Goal: Task Accomplishment & Management: Manage account settings

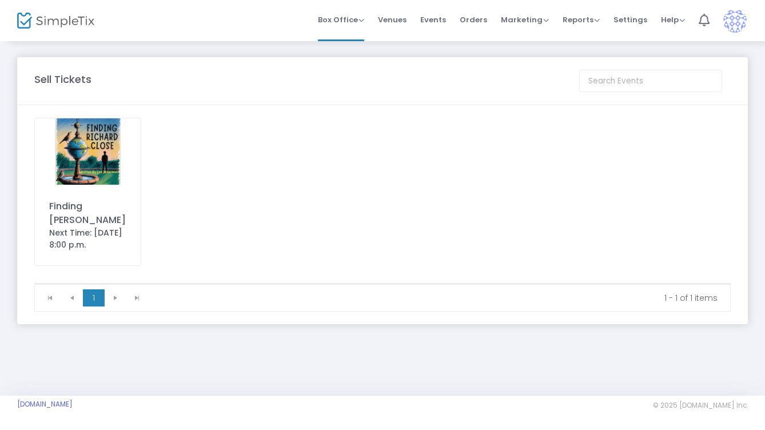
click at [99, 150] on img at bounding box center [88, 151] width 106 height 67
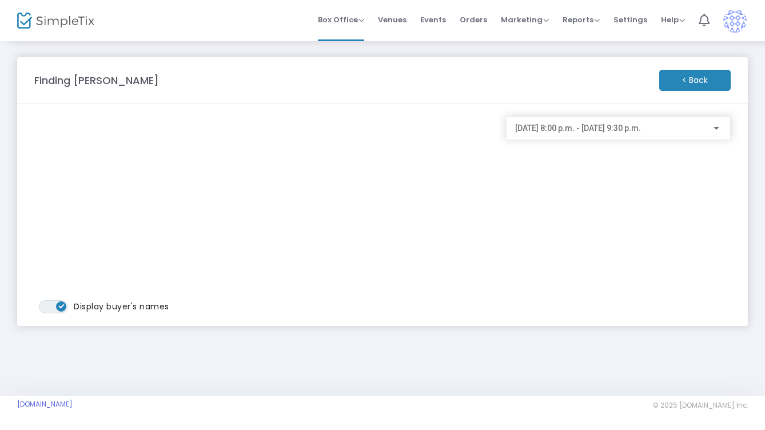
click at [704, 79] on m-button "< Back" at bounding box center [694, 80] width 71 height 21
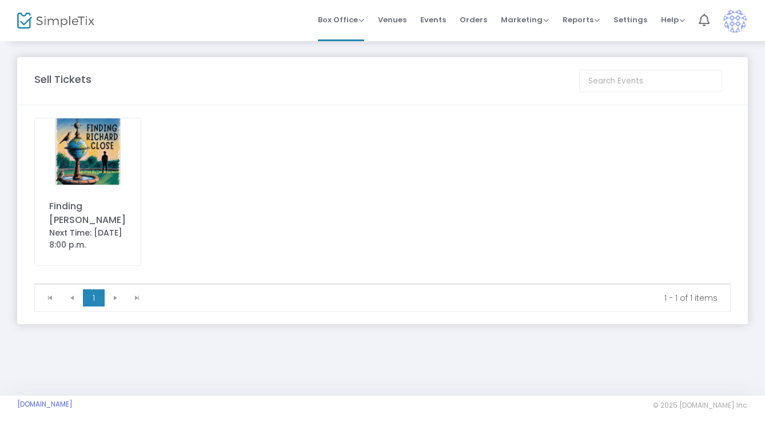
click at [117, 296] on kendo-pager-next-buttons at bounding box center [126, 297] width 43 height 17
click at [101, 157] on img at bounding box center [88, 151] width 106 height 67
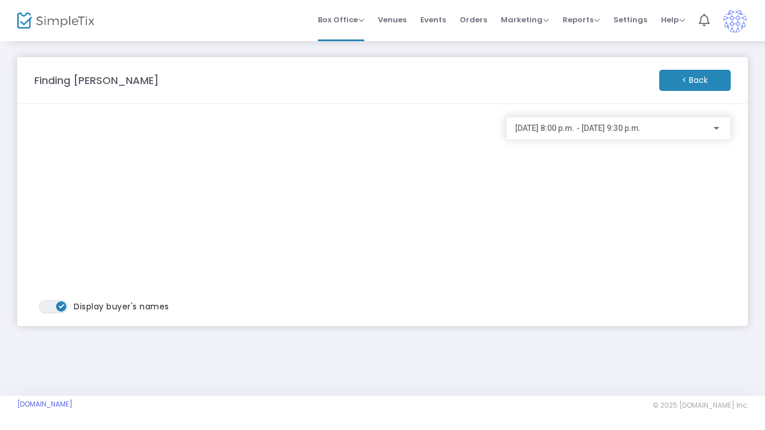
click at [719, 127] on div at bounding box center [716, 128] width 10 height 9
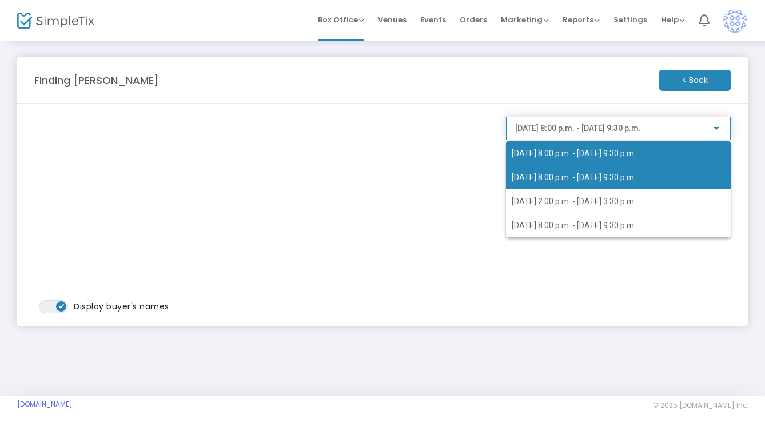
click at [636, 178] on span "2025-08-22 @ 8:00 p.m. - 2025-08-22 @ 9:30 p.m." at bounding box center [574, 177] width 124 height 9
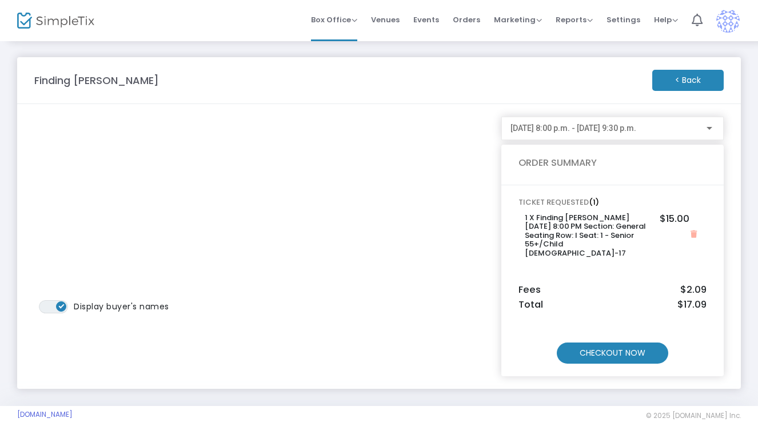
click at [610, 342] on m-button "CHECKOUT NOW" at bounding box center [612, 352] width 111 height 21
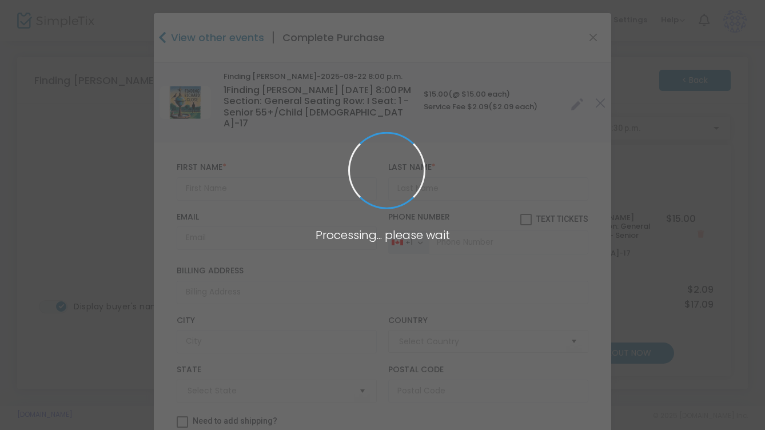
type input "Canada"
type input "Ontario"
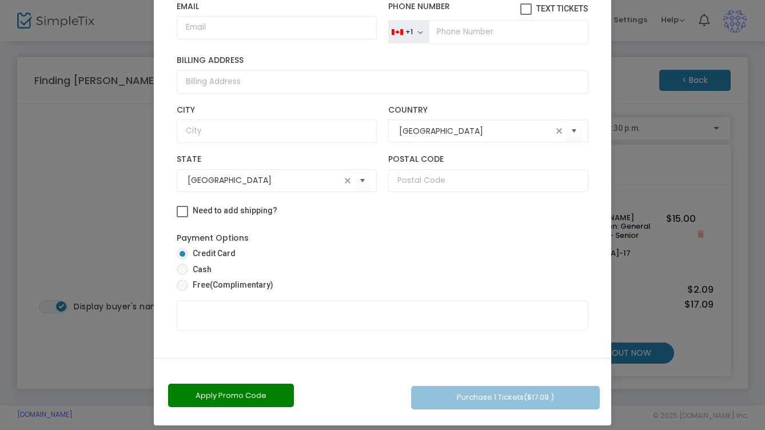
scroll to position [110, 0]
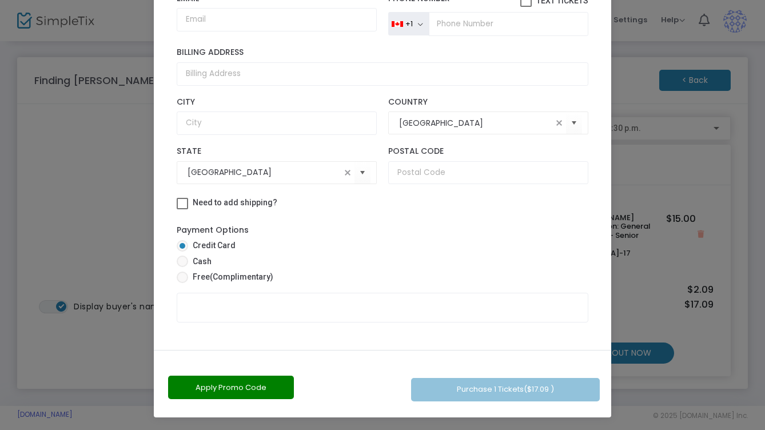
click at [179, 255] on span at bounding box center [182, 260] width 11 height 11
click at [182, 267] on input "Cash" at bounding box center [182, 267] width 1 height 1
radio input "true"
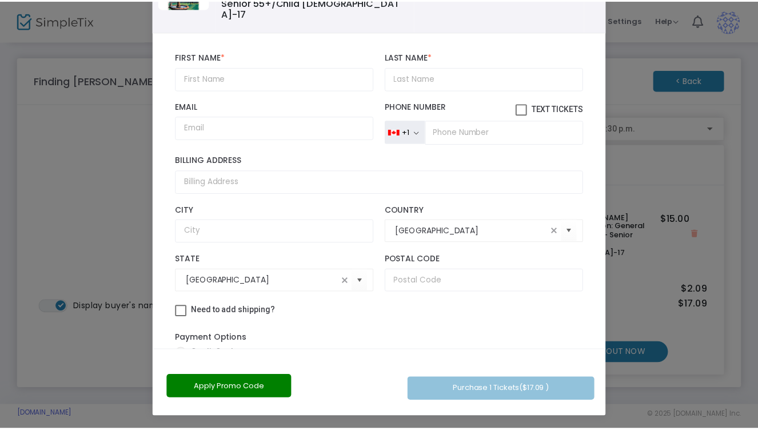
scroll to position [0, 0]
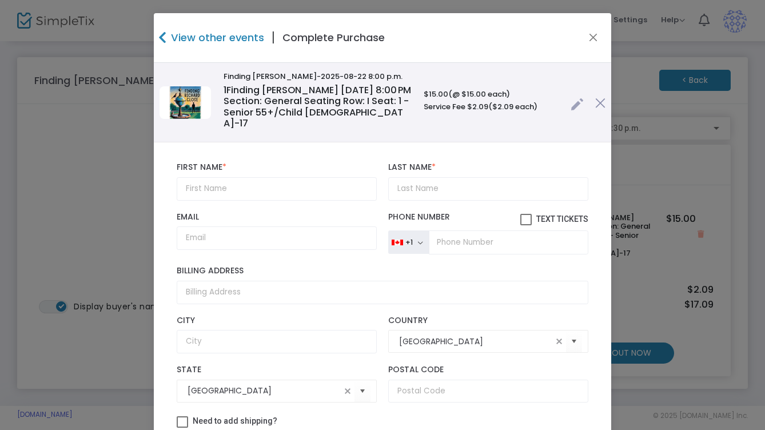
click at [158, 38] on icon at bounding box center [162, 37] width 8 height 13
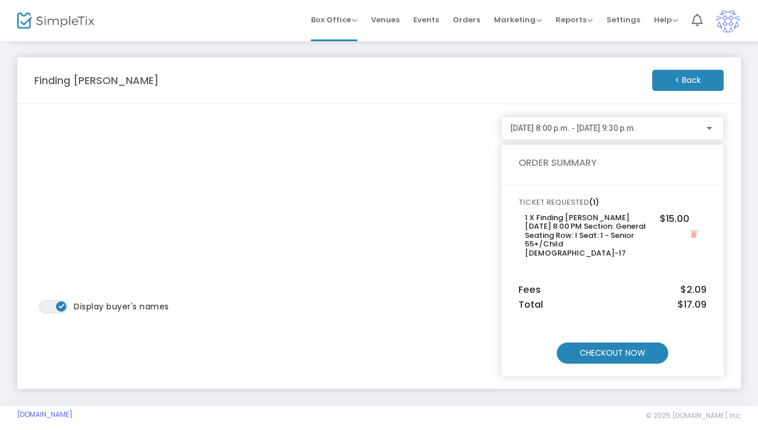
click at [710, 129] on div at bounding box center [709, 128] width 6 height 3
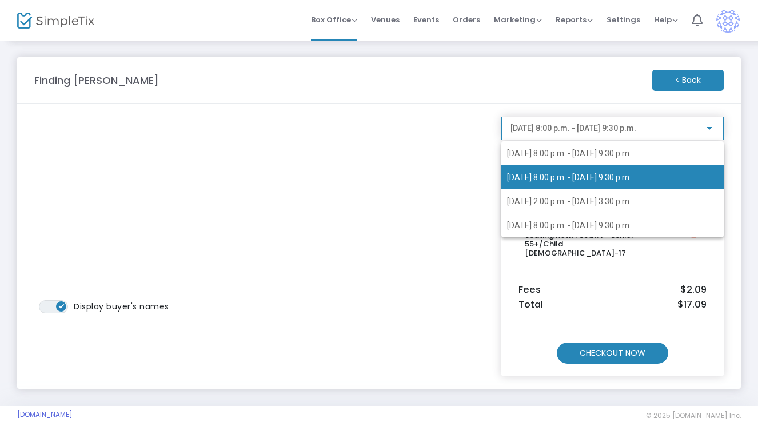
click at [706, 74] on div at bounding box center [379, 215] width 758 height 430
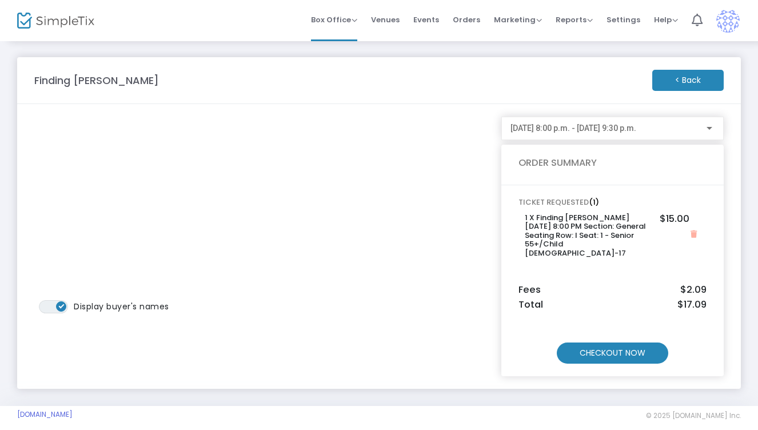
click at [697, 77] on m-button "< Back" at bounding box center [687, 80] width 71 height 21
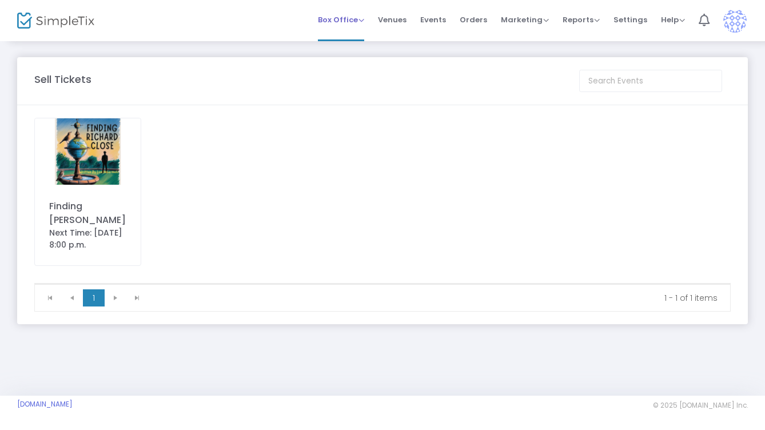
click at [351, 22] on span "Box Office" at bounding box center [341, 19] width 46 height 11
click at [350, 20] on span "Box Office" at bounding box center [341, 19] width 46 height 11
click at [353, 43] on li "Sell Tickets" at bounding box center [359, 38] width 82 height 22
click at [434, 17] on span "Events" at bounding box center [433, 19] width 26 height 29
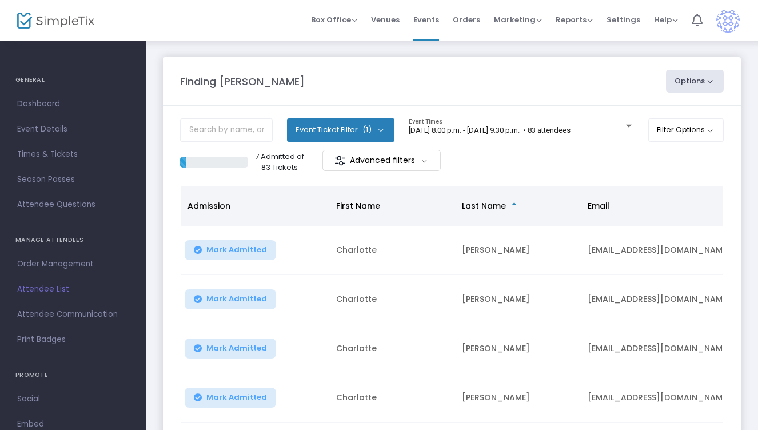
click at [682, 89] on button "Options" at bounding box center [695, 81] width 58 height 23
click at [357, 18] on span "Box Office" at bounding box center [334, 19] width 46 height 11
click at [272, 46] on div "Finding Richard Close Options Export List Export to Mailchimp Scan Report Event…" at bounding box center [452, 372] width 612 height 665
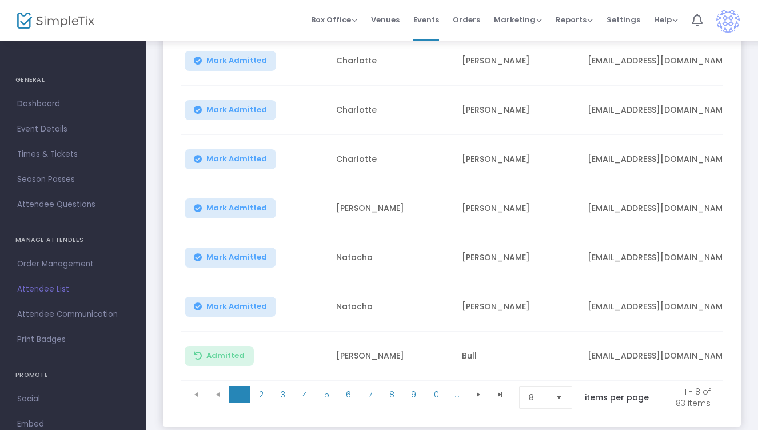
scroll to position [237, 0]
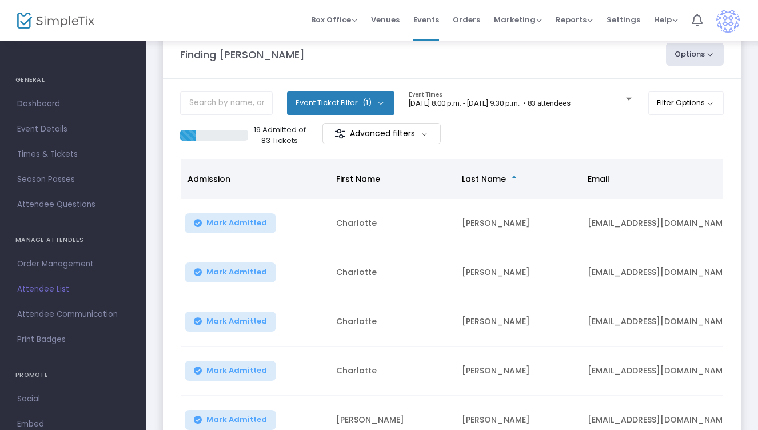
scroll to position [29, 0]
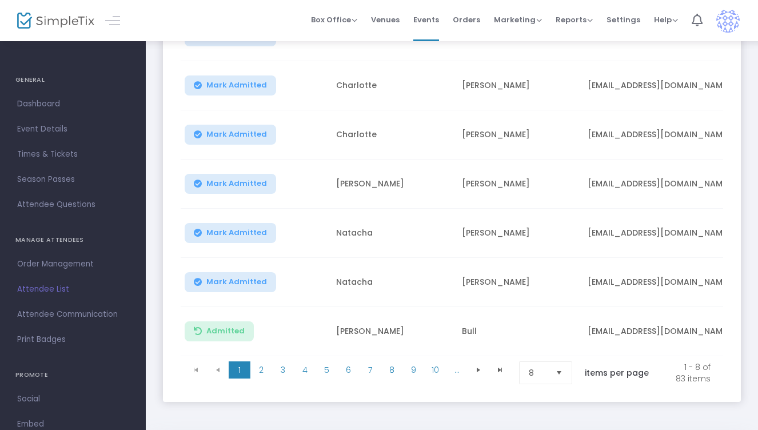
scroll to position [329, 0]
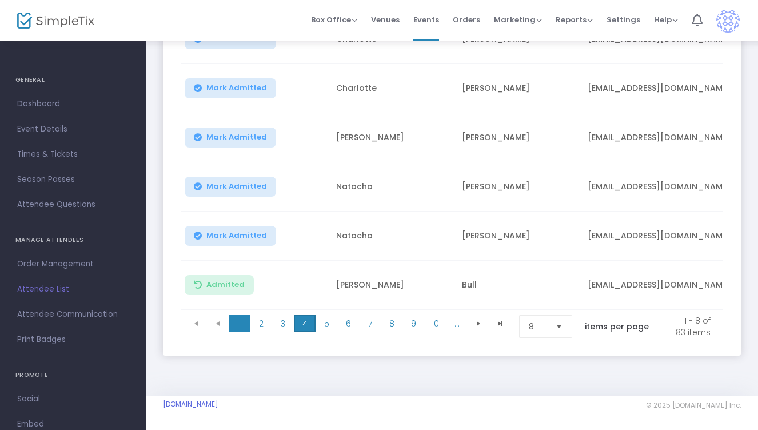
click at [304, 315] on span "4" at bounding box center [305, 323] width 22 height 17
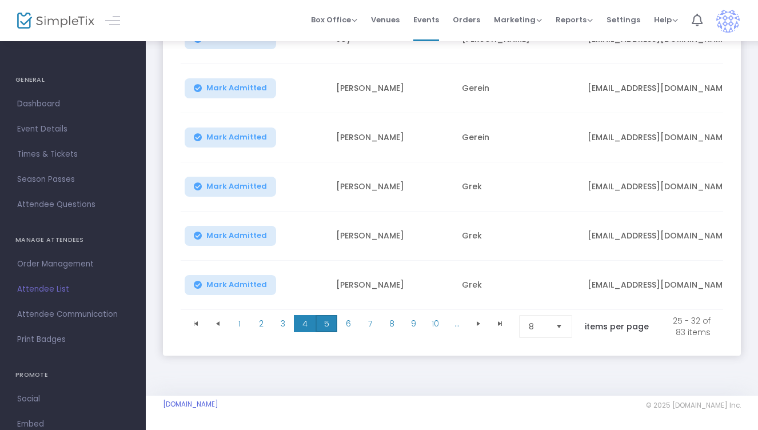
click at [334, 315] on span "5" at bounding box center [326, 323] width 22 height 17
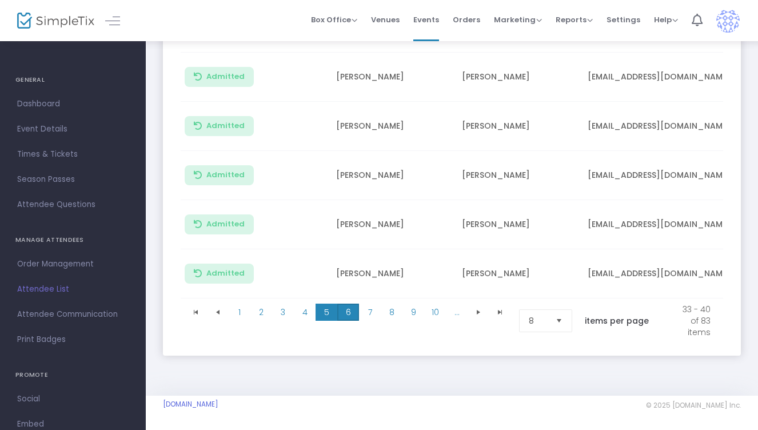
click at [350, 313] on span "6" at bounding box center [348, 311] width 22 height 17
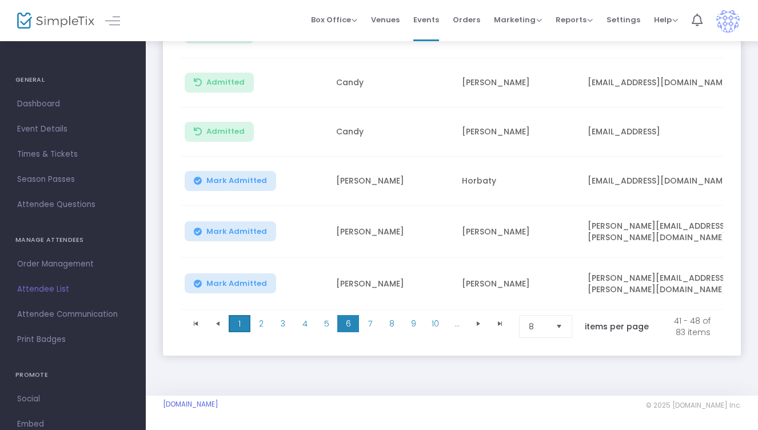
click at [240, 315] on span "1" at bounding box center [240, 323] width 22 height 17
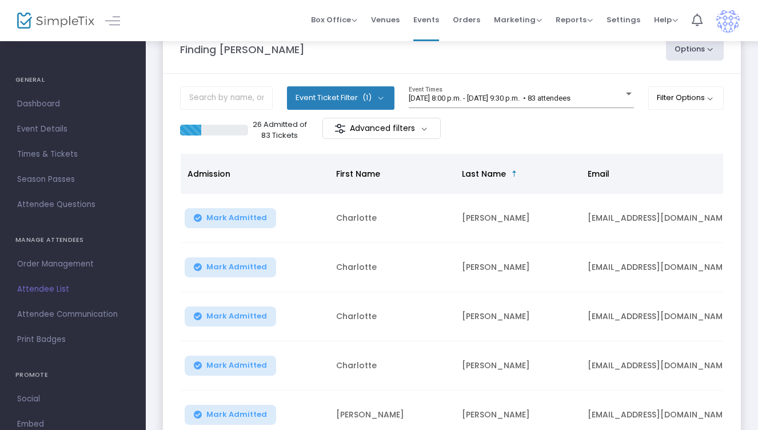
scroll to position [0, 0]
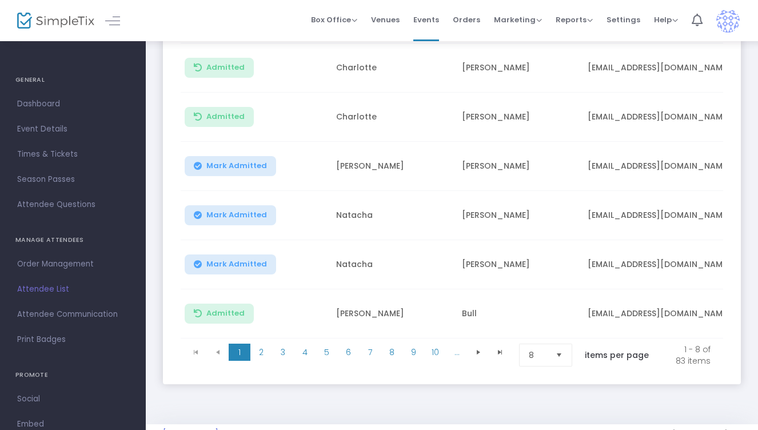
scroll to position [329, 0]
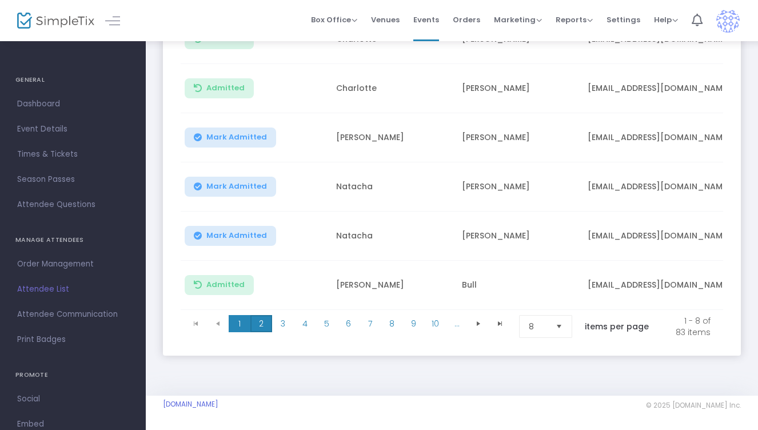
click at [262, 315] on span "2" at bounding box center [261, 323] width 22 height 17
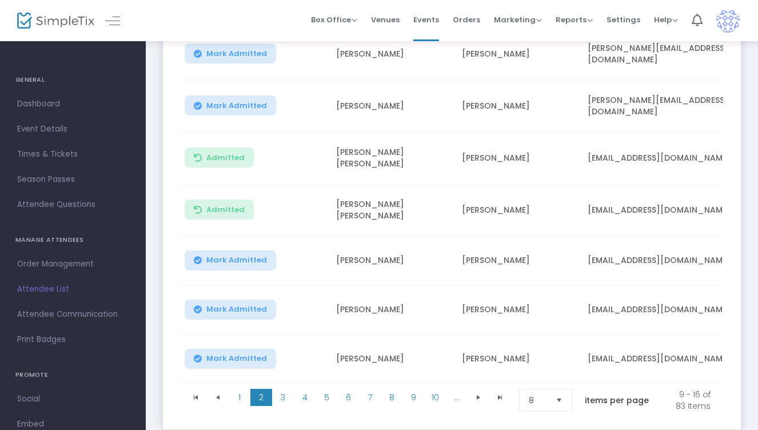
scroll to position [254, 0]
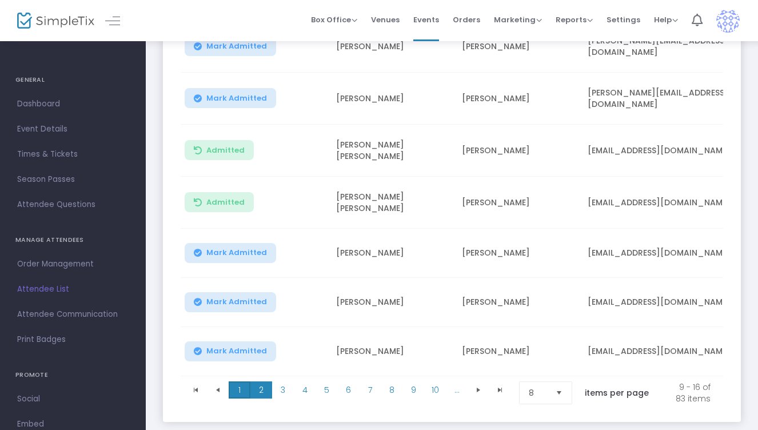
click at [238, 382] on span "1" at bounding box center [240, 389] width 22 height 17
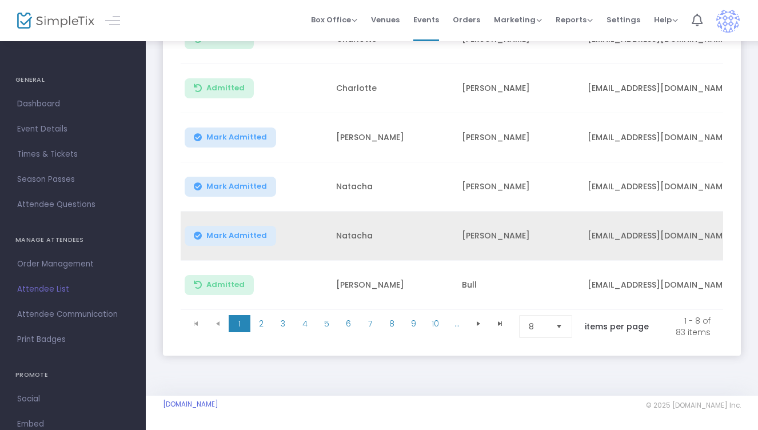
scroll to position [329, 0]
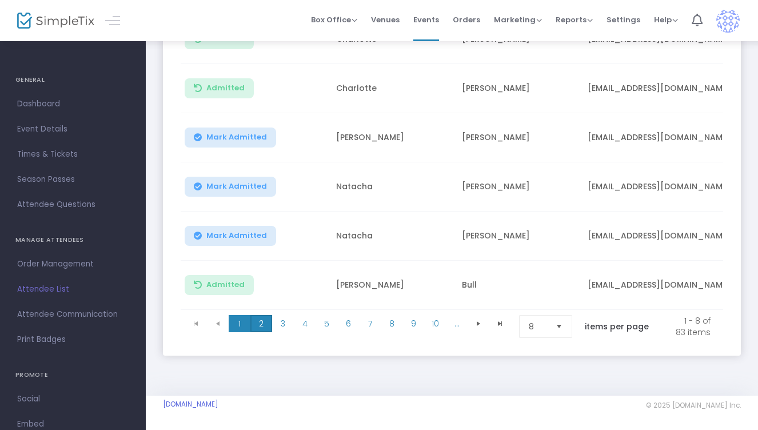
click at [263, 315] on span "2" at bounding box center [261, 323] width 22 height 17
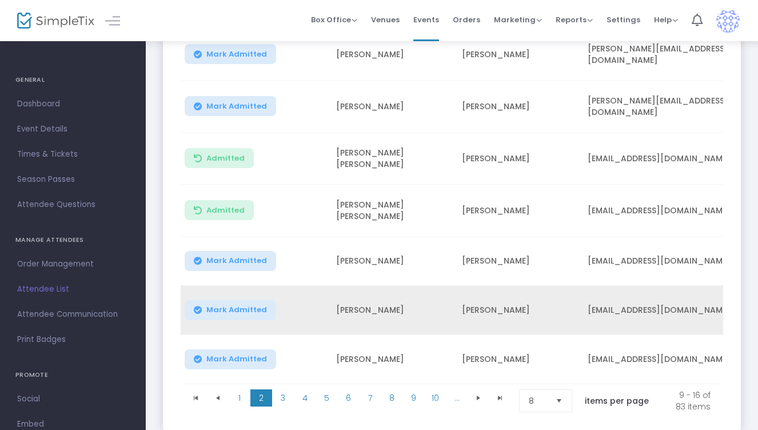
scroll to position [258, 0]
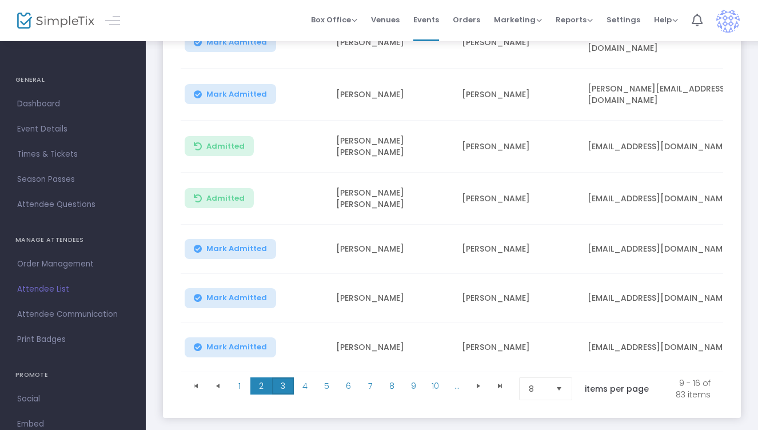
click at [285, 377] on span "3" at bounding box center [283, 385] width 22 height 17
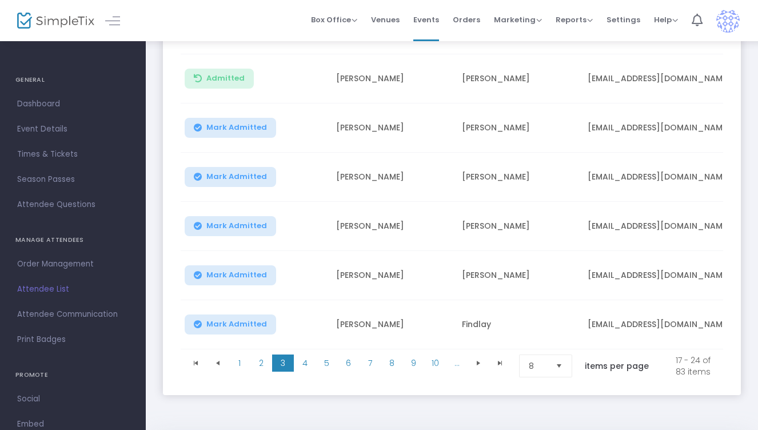
scroll to position [319, 0]
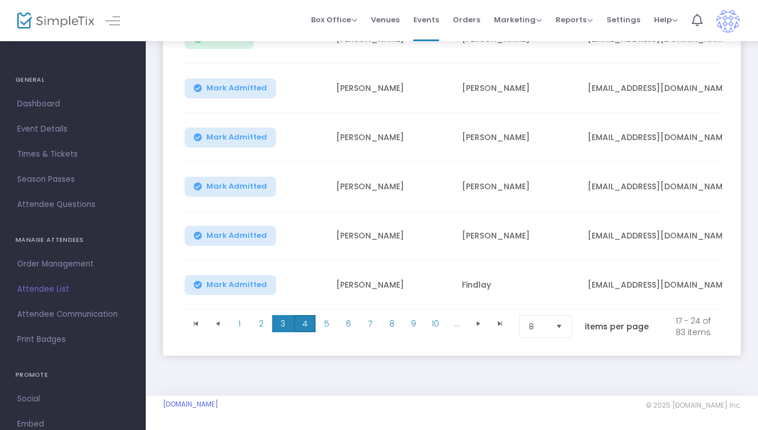
click at [308, 315] on span "4" at bounding box center [305, 323] width 22 height 17
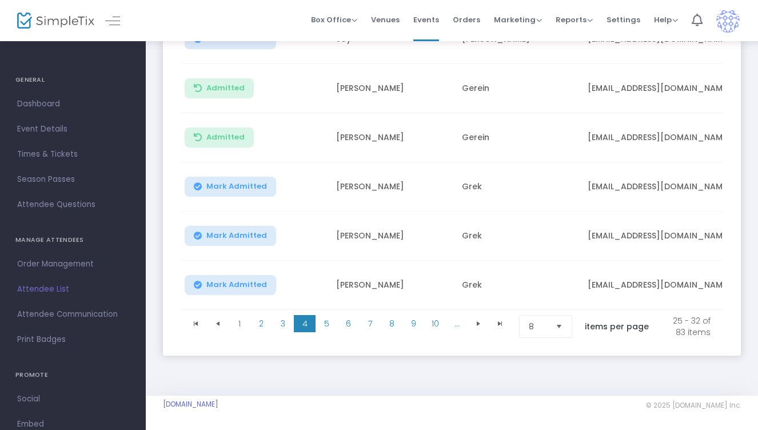
scroll to position [329, 0]
click at [329, 315] on span "5" at bounding box center [326, 323] width 22 height 17
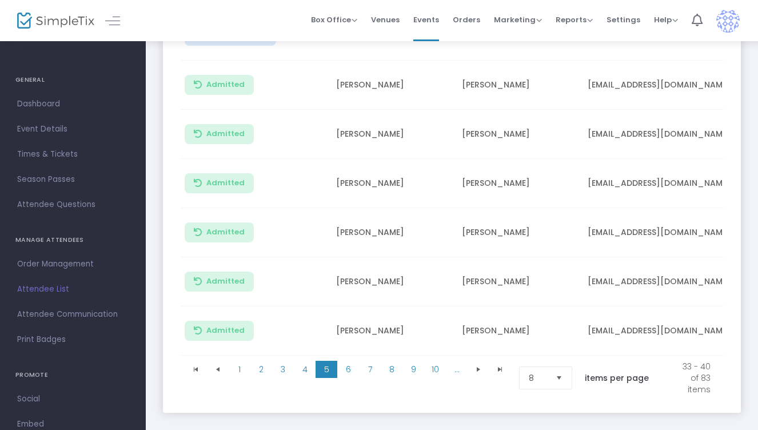
scroll to position [279, 0]
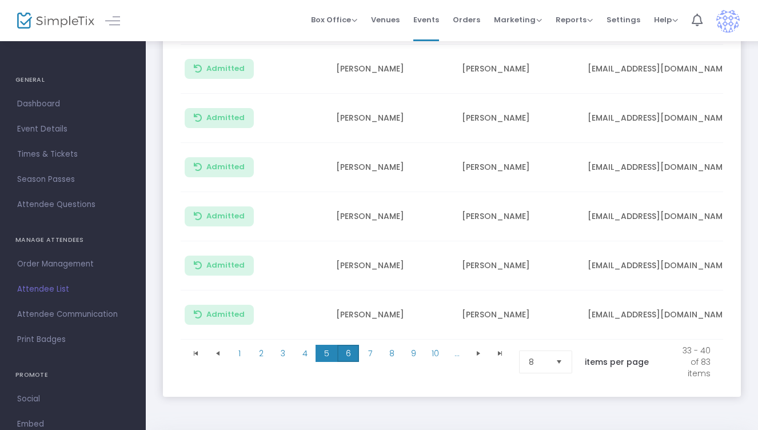
click at [347, 355] on span "6" at bounding box center [348, 353] width 22 height 17
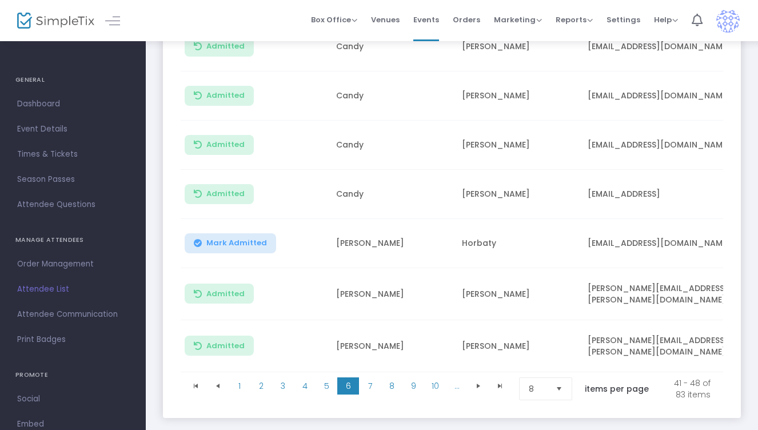
scroll to position [257, 0]
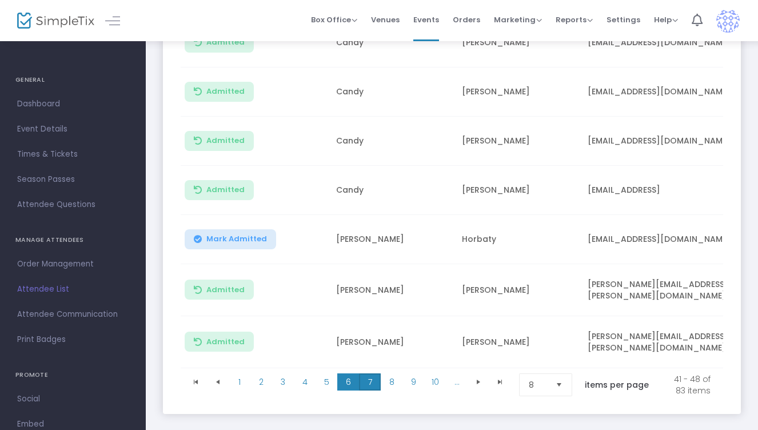
click at [370, 377] on span "7" at bounding box center [370, 381] width 22 height 17
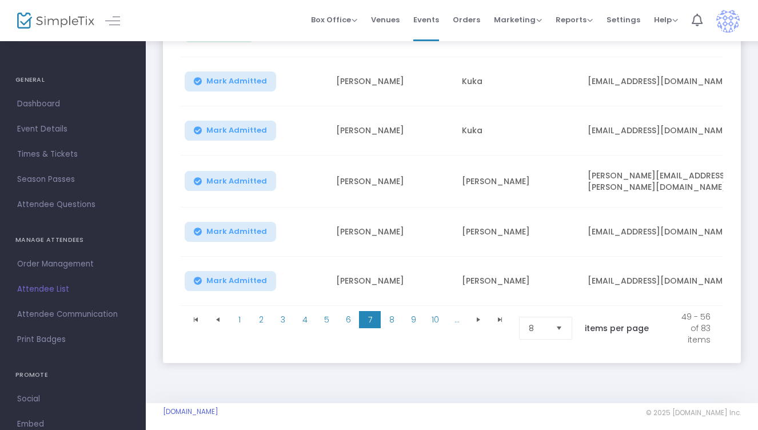
scroll to position [329, 0]
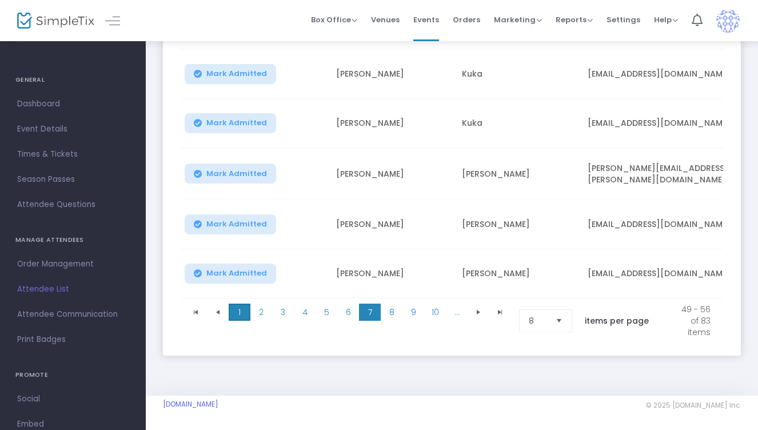
click at [242, 306] on span "1" at bounding box center [240, 311] width 22 height 17
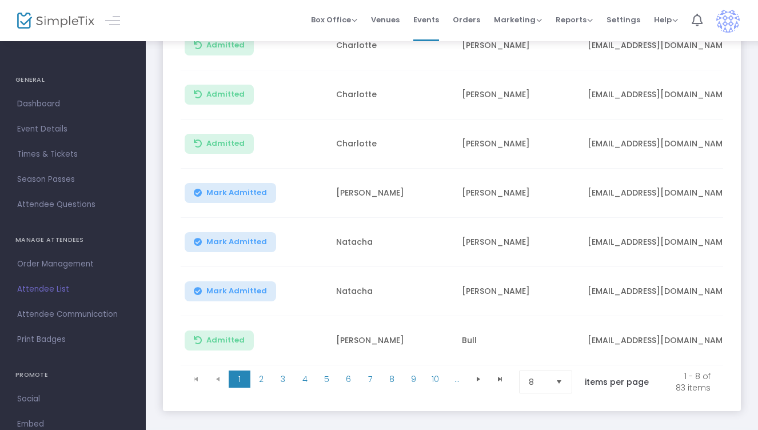
scroll to position [0, 0]
